Goal: Check status

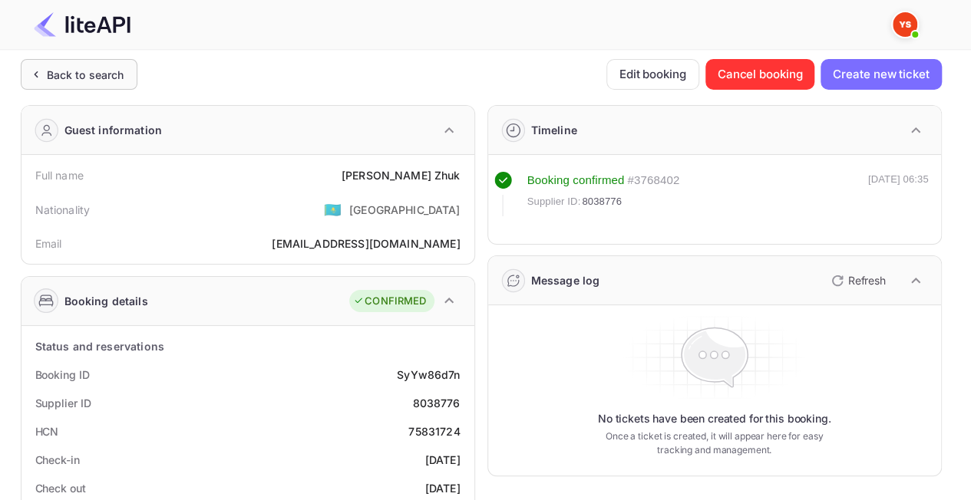
click at [84, 75] on div "Back to search" at bounding box center [86, 75] width 78 height 16
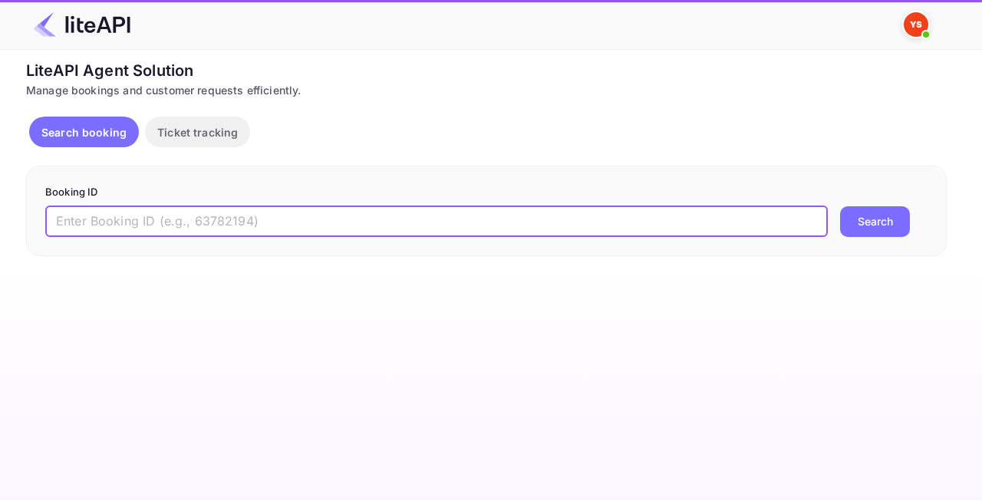
click at [250, 226] on input "text" at bounding box center [436, 221] width 783 height 31
paste input "7876282"
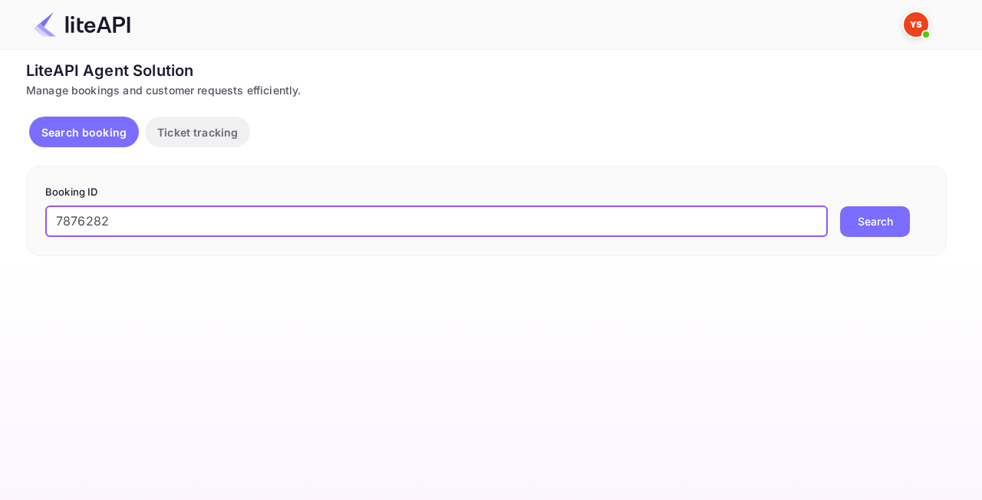
type input "7876282"
click at [863, 223] on button "Search" at bounding box center [875, 221] width 70 height 31
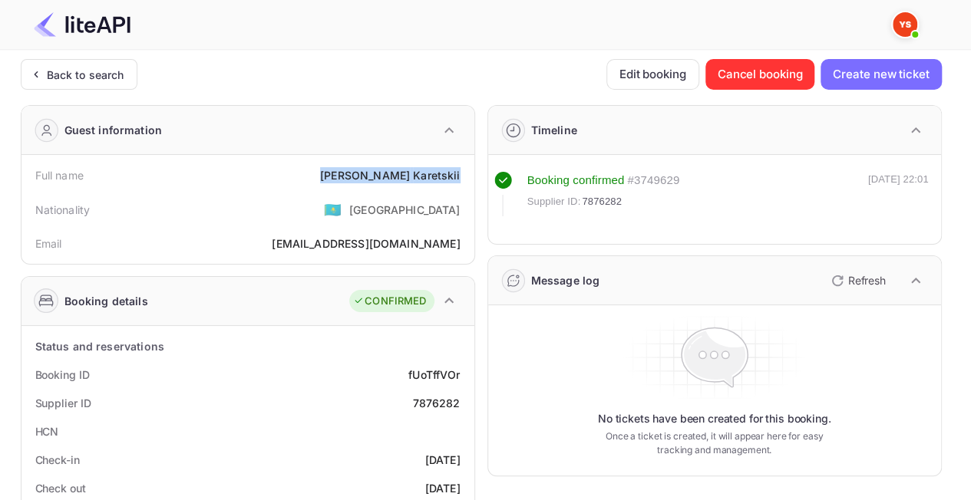
drag, startPoint x: 362, startPoint y: 170, endPoint x: 465, endPoint y: 170, distance: 103.6
click at [465, 170] on div "Full name [PERSON_NAME]" at bounding box center [248, 175] width 441 height 28
copy div "[PERSON_NAME]"
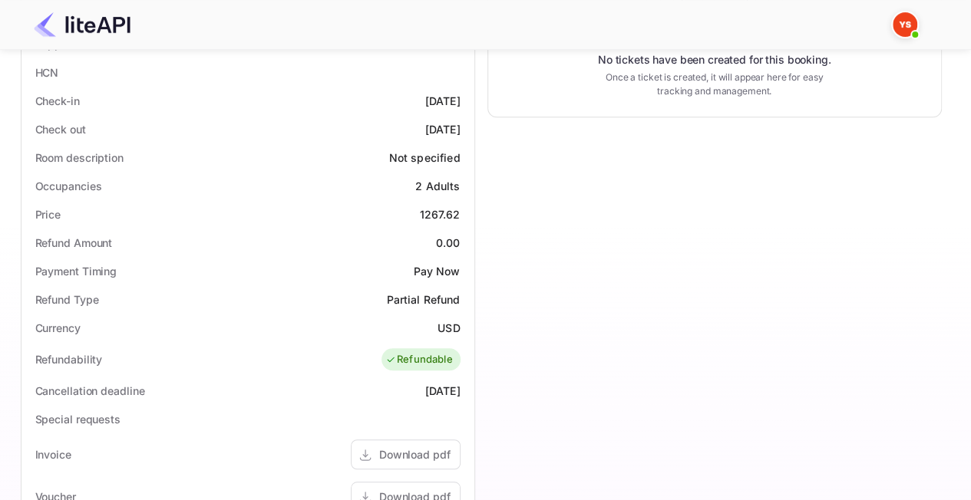
scroll to position [384, 0]
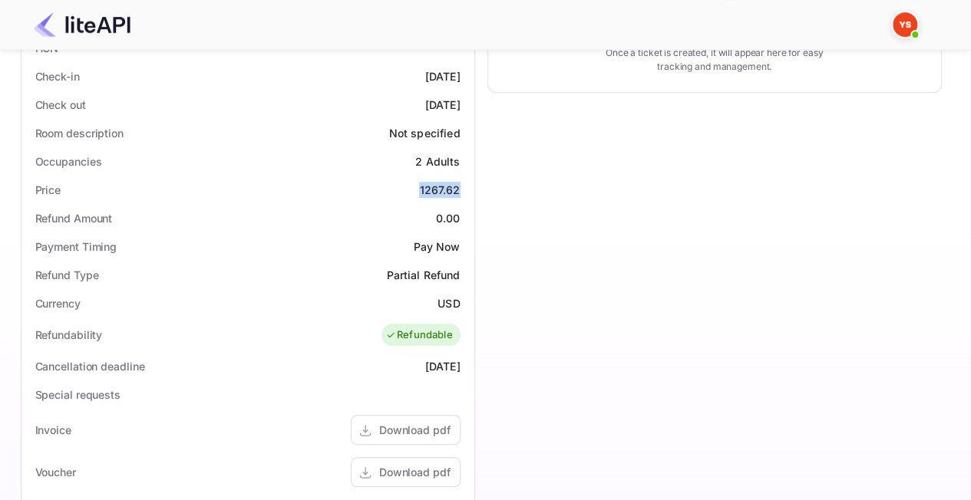
drag, startPoint x: 428, startPoint y: 186, endPoint x: 471, endPoint y: 183, distance: 43.0
click at [471, 183] on div "Status and reservations Booking ID fUoTffVOr Supplier ID 7876282 HCN Check-in […" at bounding box center [247, 365] width 453 height 846
copy div "1267.62"
